Goal: Go to known website: Access a specific website the user already knows

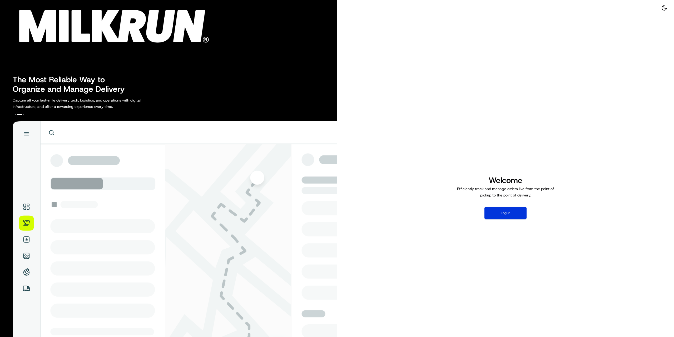
click at [494, 210] on button "Log in" at bounding box center [506, 213] width 42 height 13
